Goal: Check status: Check status

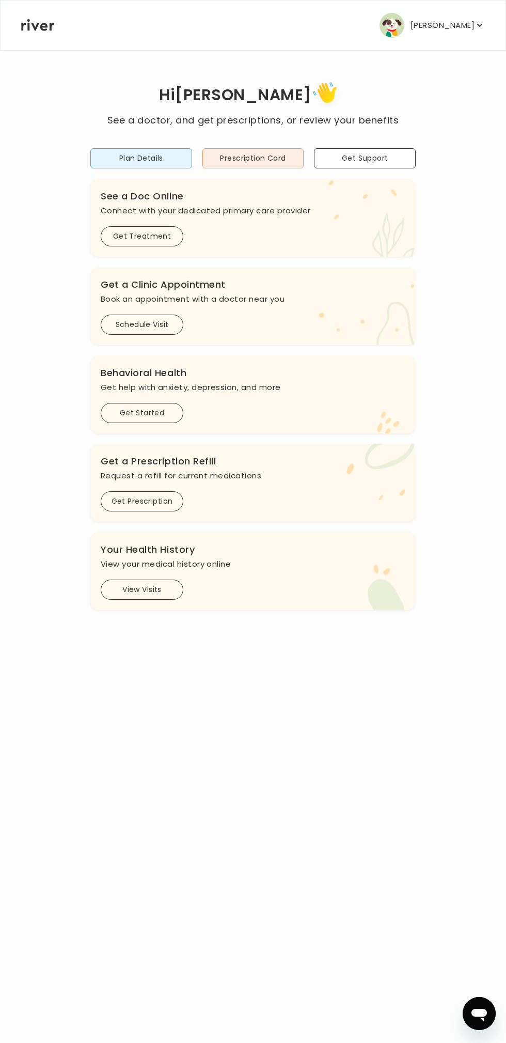
click at [161, 587] on button "View Visits" at bounding box center [142, 589] width 83 height 20
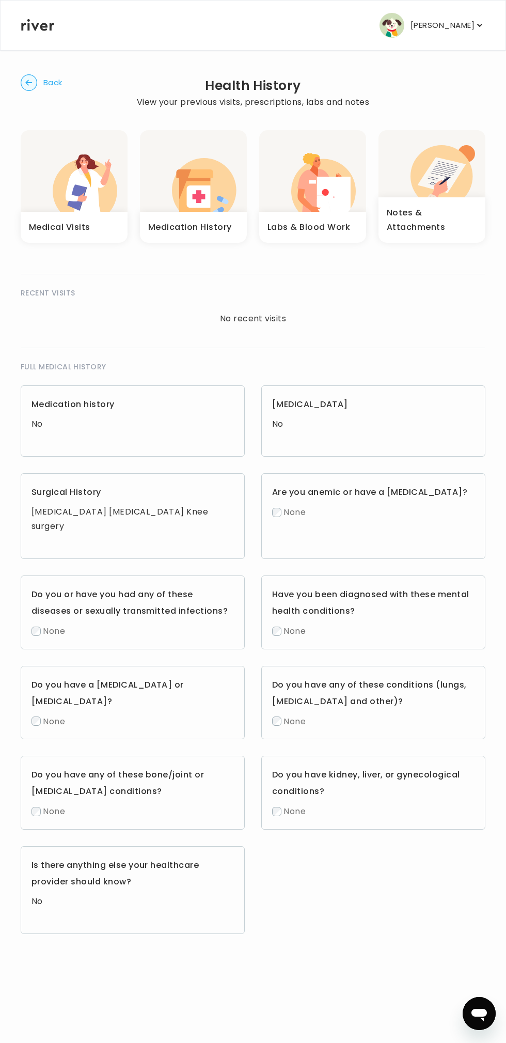
click at [321, 177] on icon "button" at bounding box center [334, 197] width 34 height 40
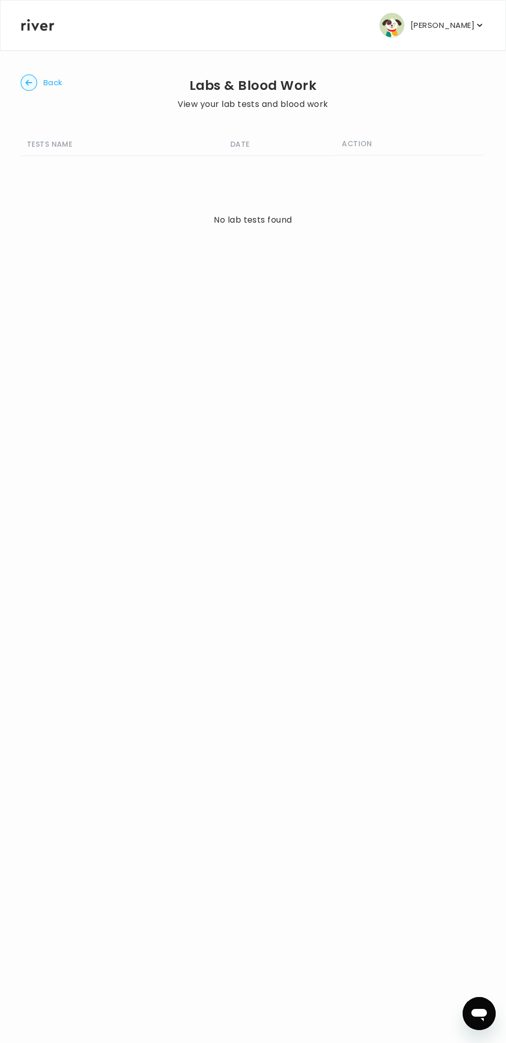
click at [53, 82] on span "Back" at bounding box center [52, 82] width 19 height 14
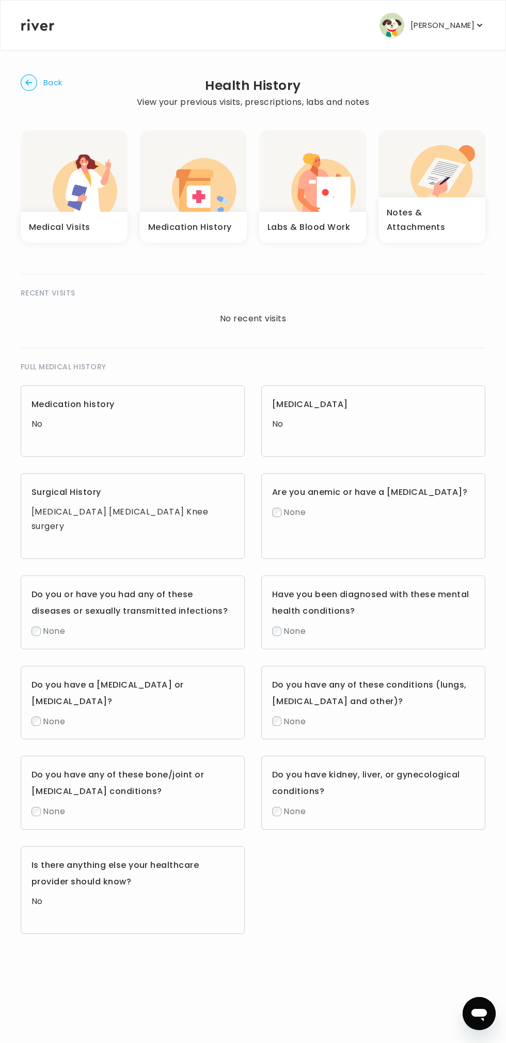
click at [58, 189] on icon "button" at bounding box center [85, 190] width 65 height 62
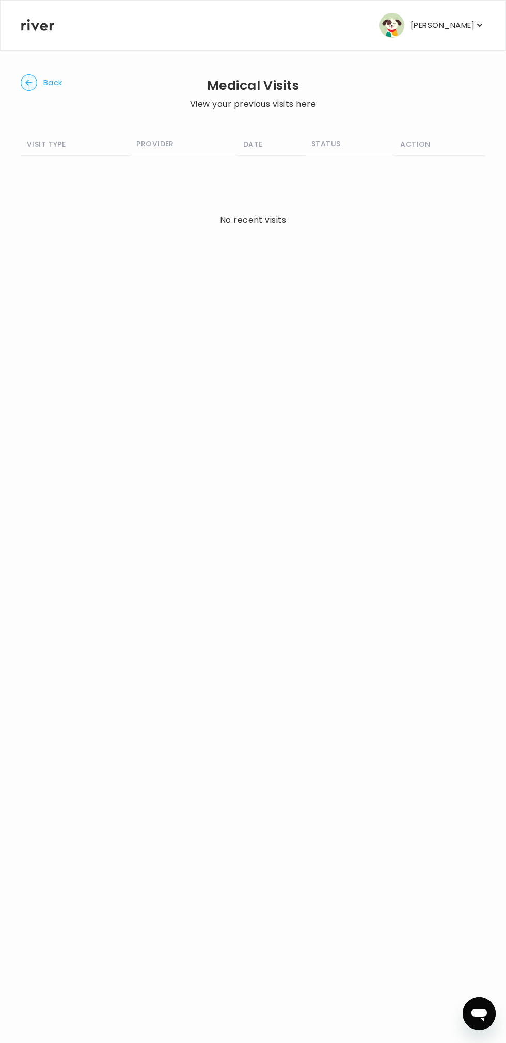
click at [50, 88] on span "Back" at bounding box center [52, 82] width 19 height 14
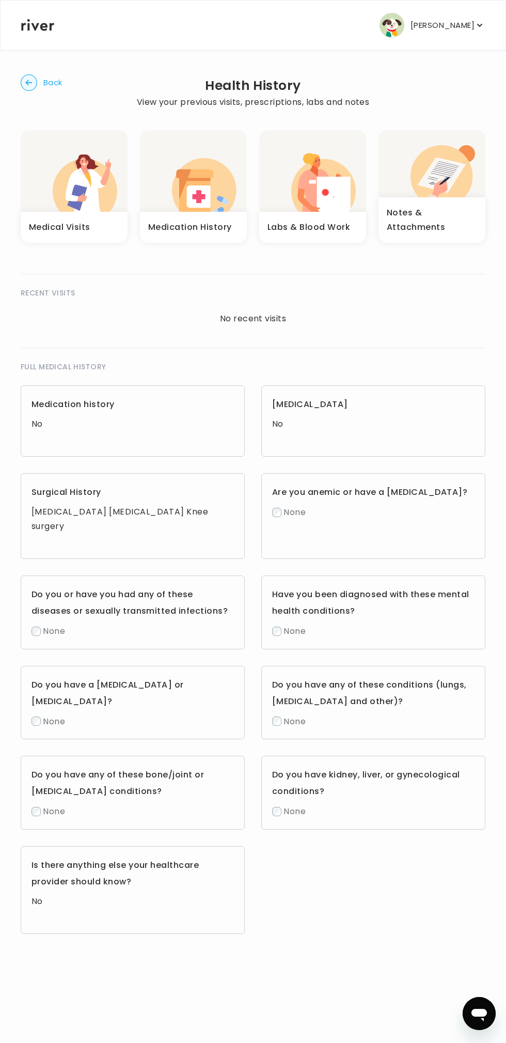
click at [216, 197] on icon "button" at bounding box center [204, 190] width 65 height 65
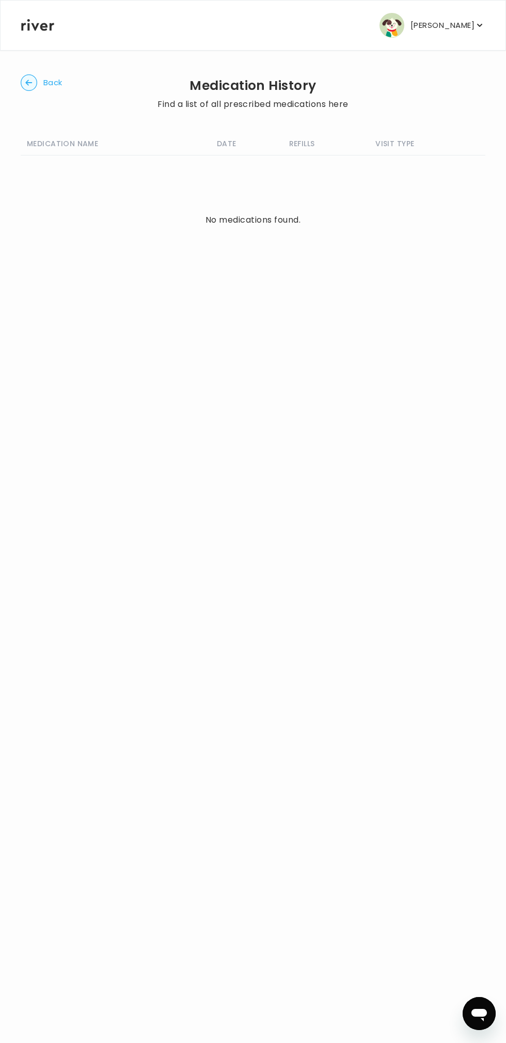
click at [34, 85] on circle "button" at bounding box center [29, 83] width 16 height 16
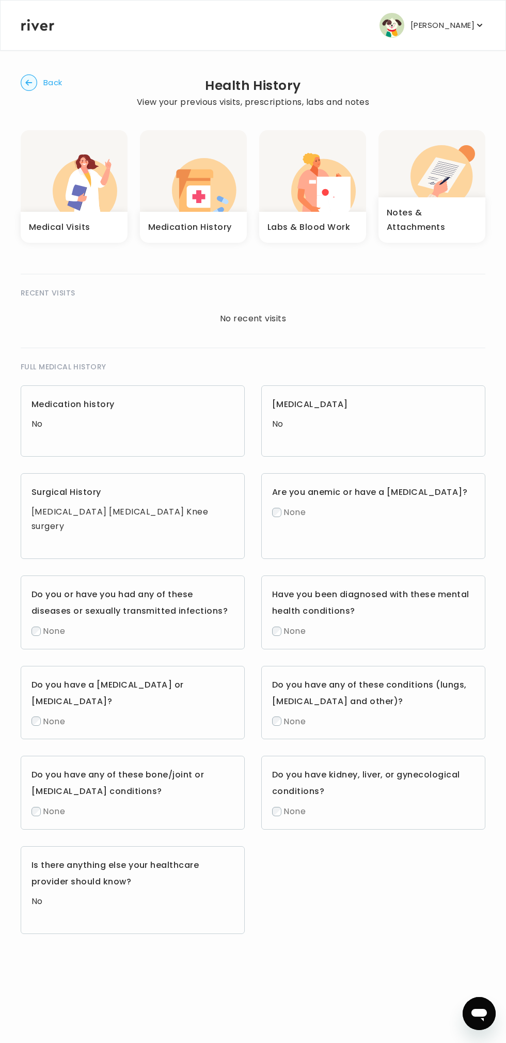
click at [308, 211] on icon "button" at bounding box center [316, 210] width 29 height 28
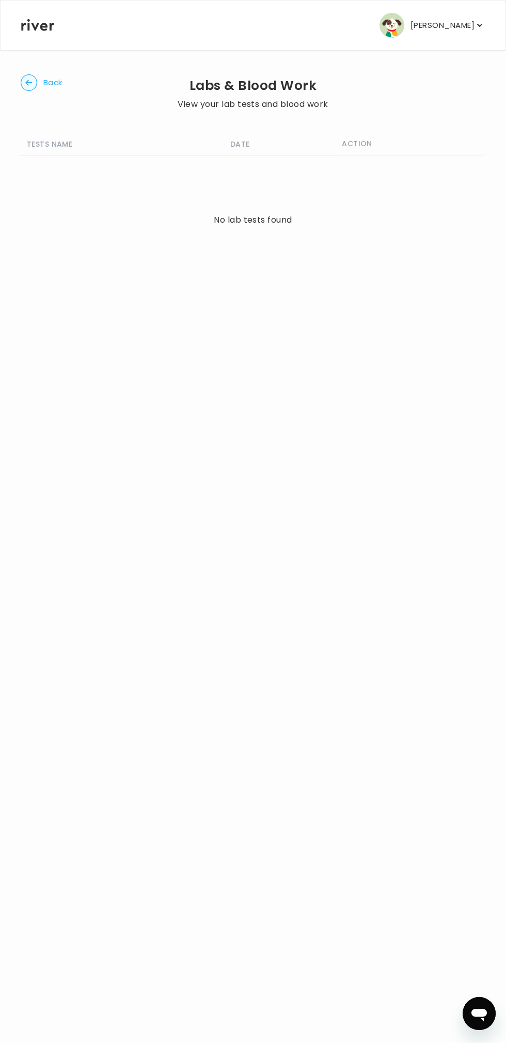
click at [51, 77] on span "Back" at bounding box center [52, 82] width 19 height 14
